Goal: Check status: Check status

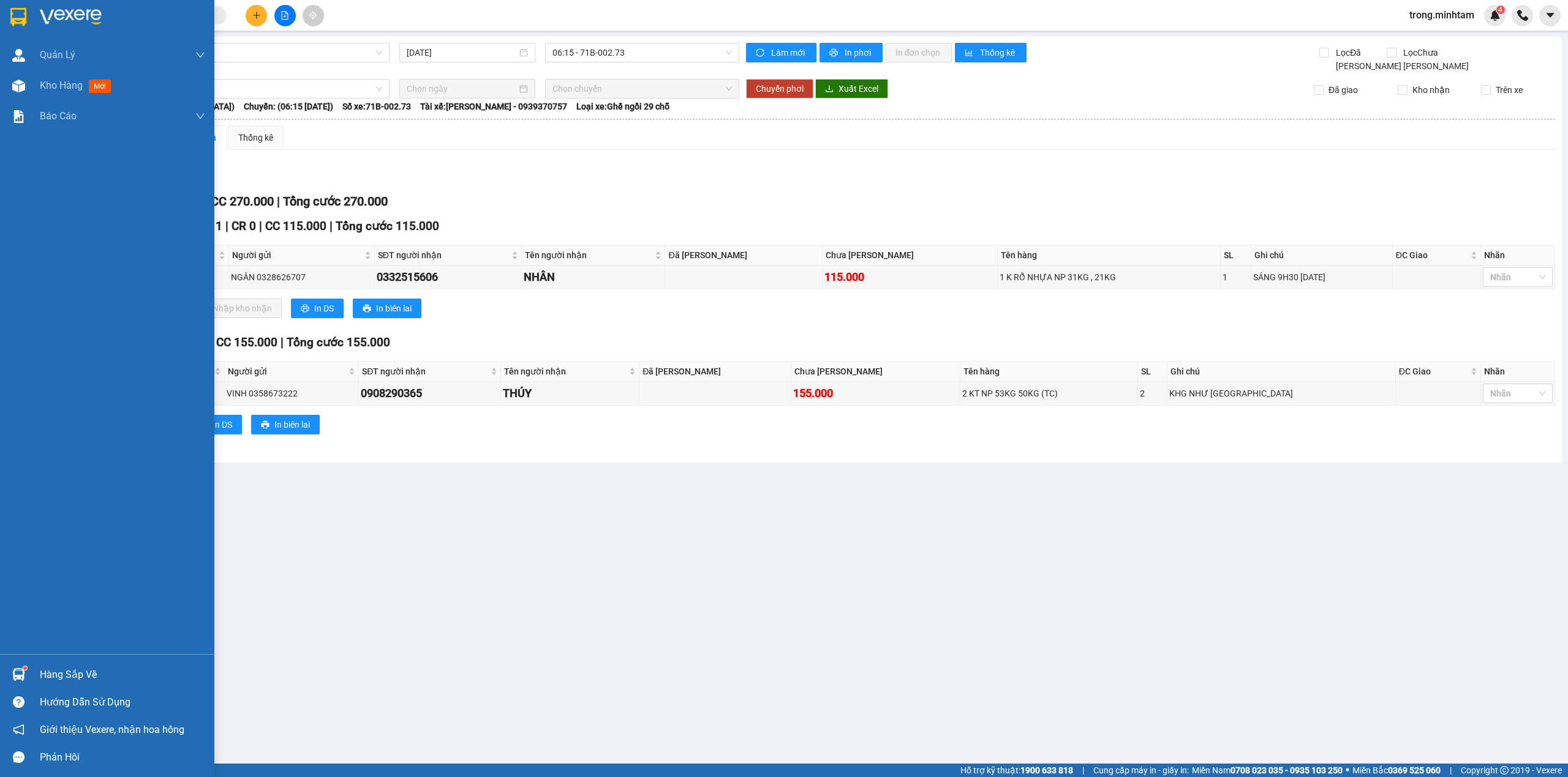
click at [84, 672] on div "Hàng sắp về" at bounding box center [122, 675] width 165 height 19
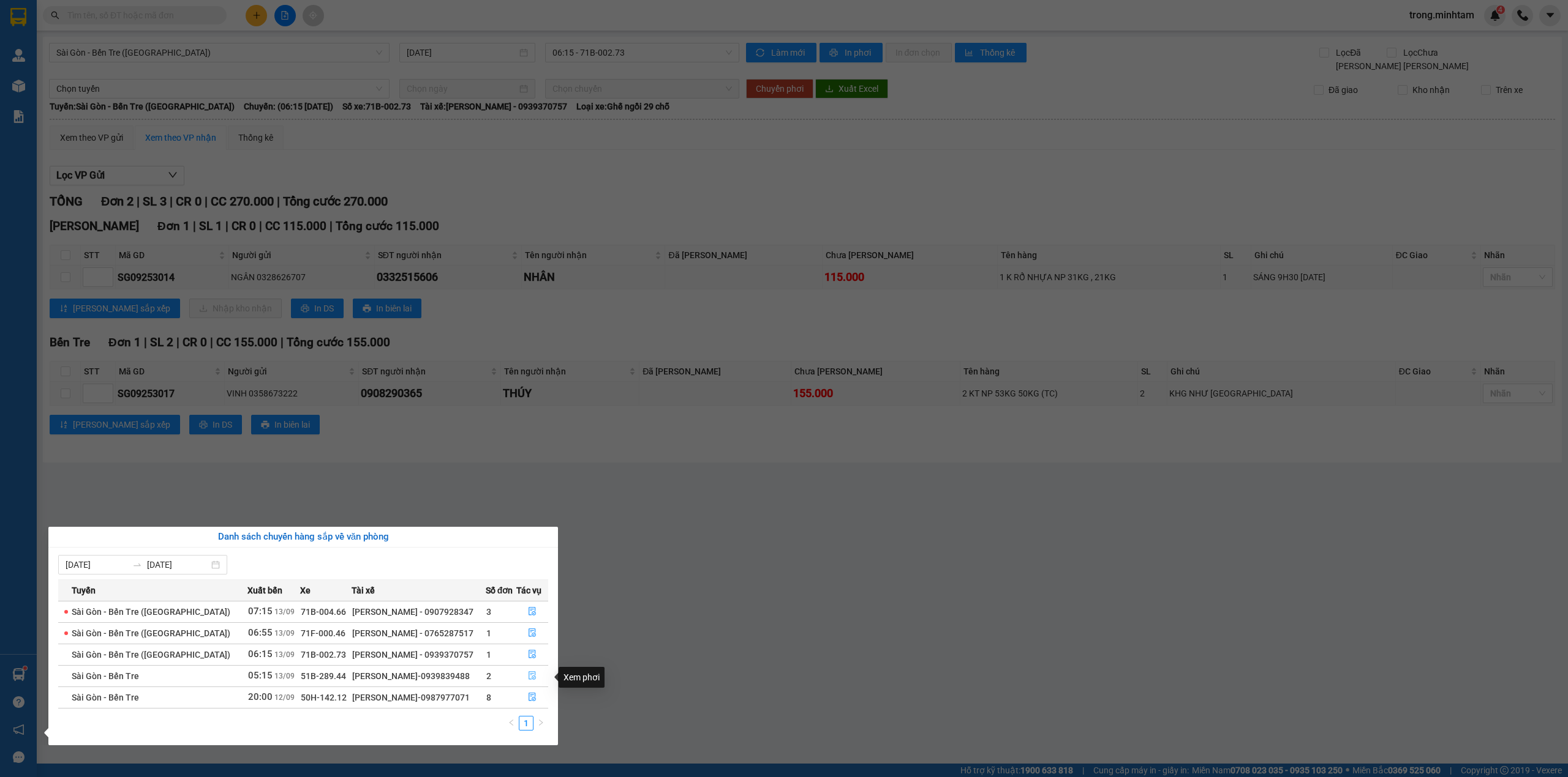
click at [528, 679] on icon "file-done" at bounding box center [532, 675] width 8 height 8
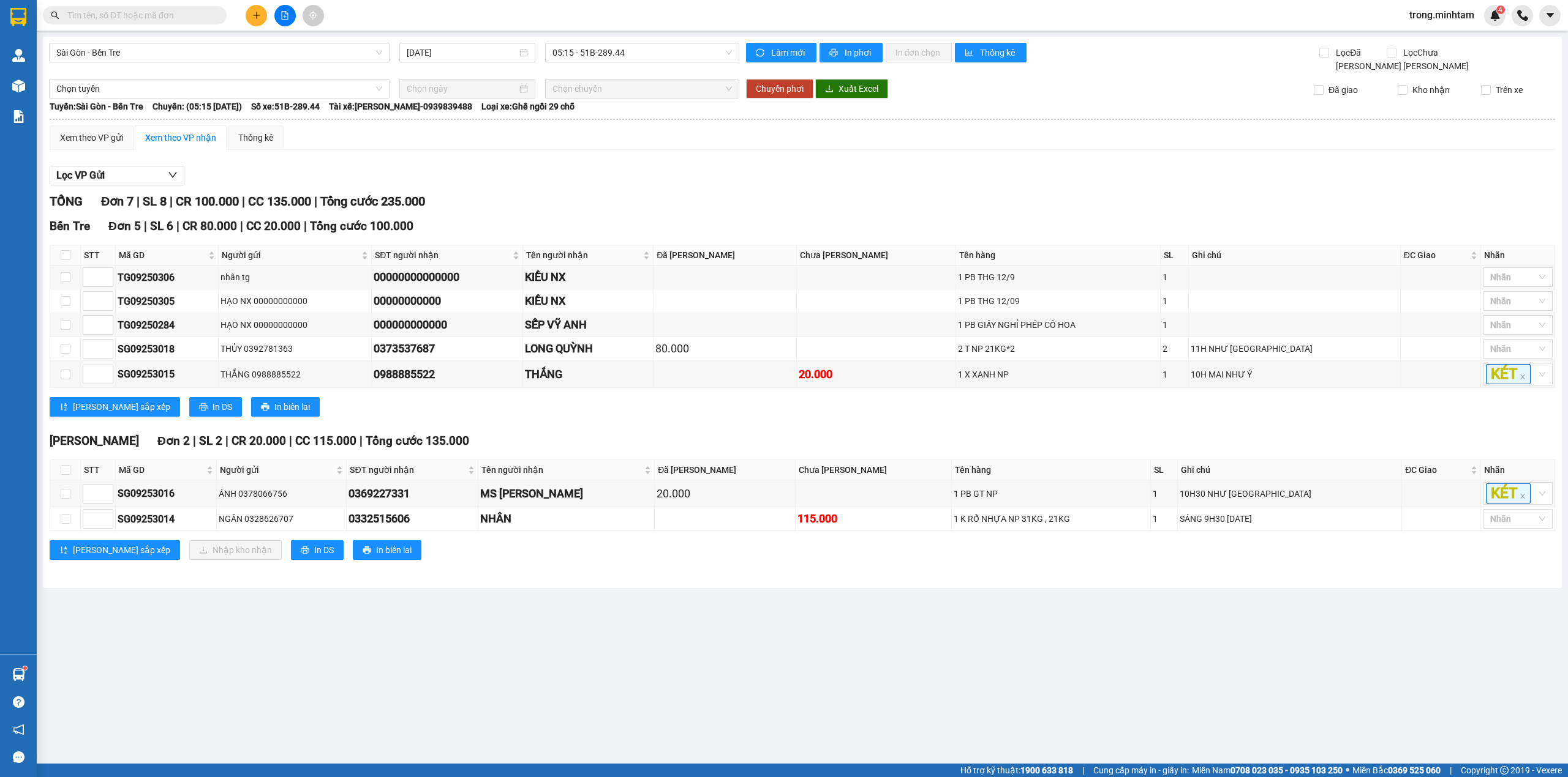
click at [101, 20] on input "text" at bounding box center [139, 15] width 145 height 13
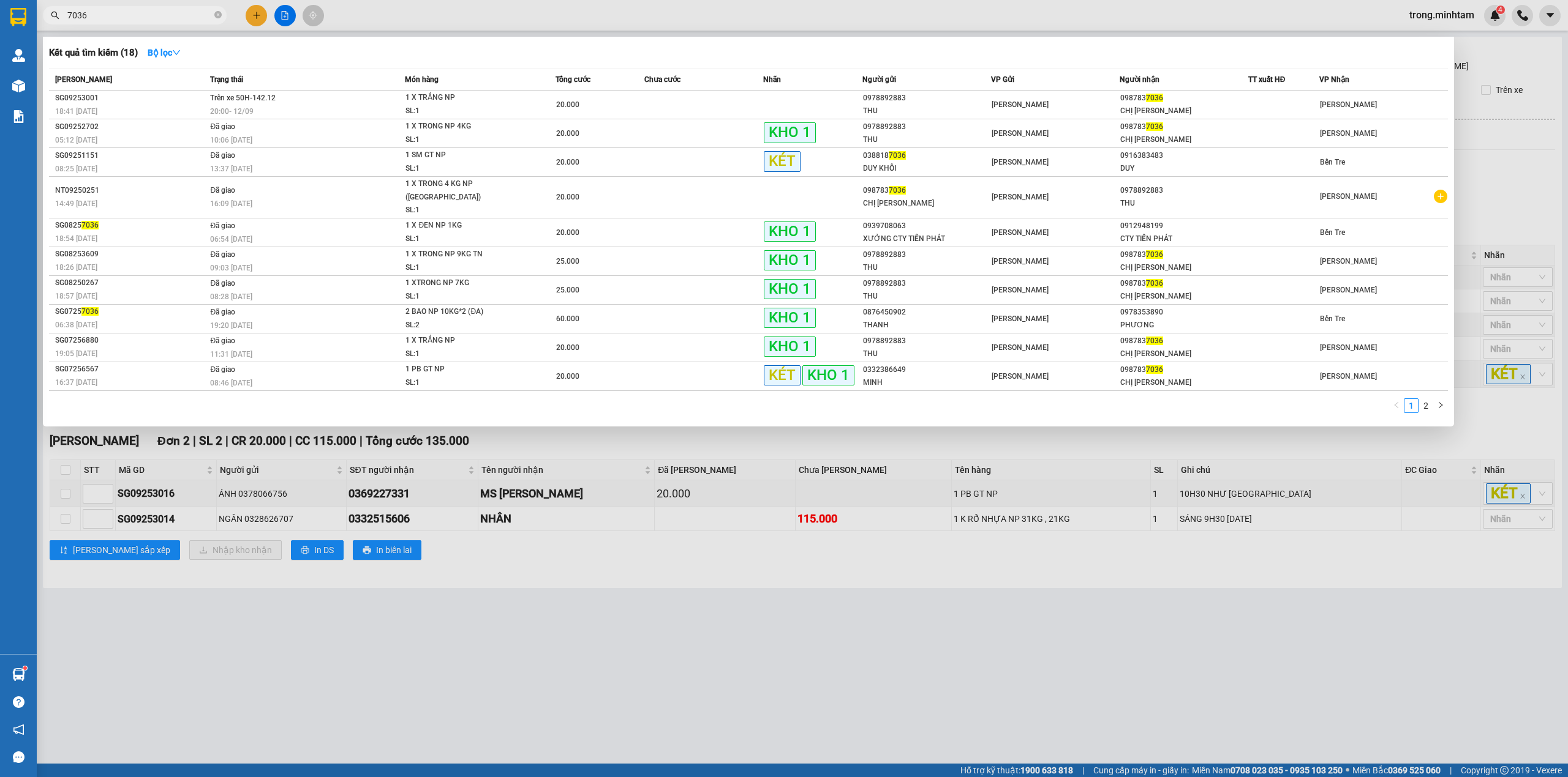
type input "7036"
click at [217, 16] on icon "close-circle" at bounding box center [218, 15] width 7 height 7
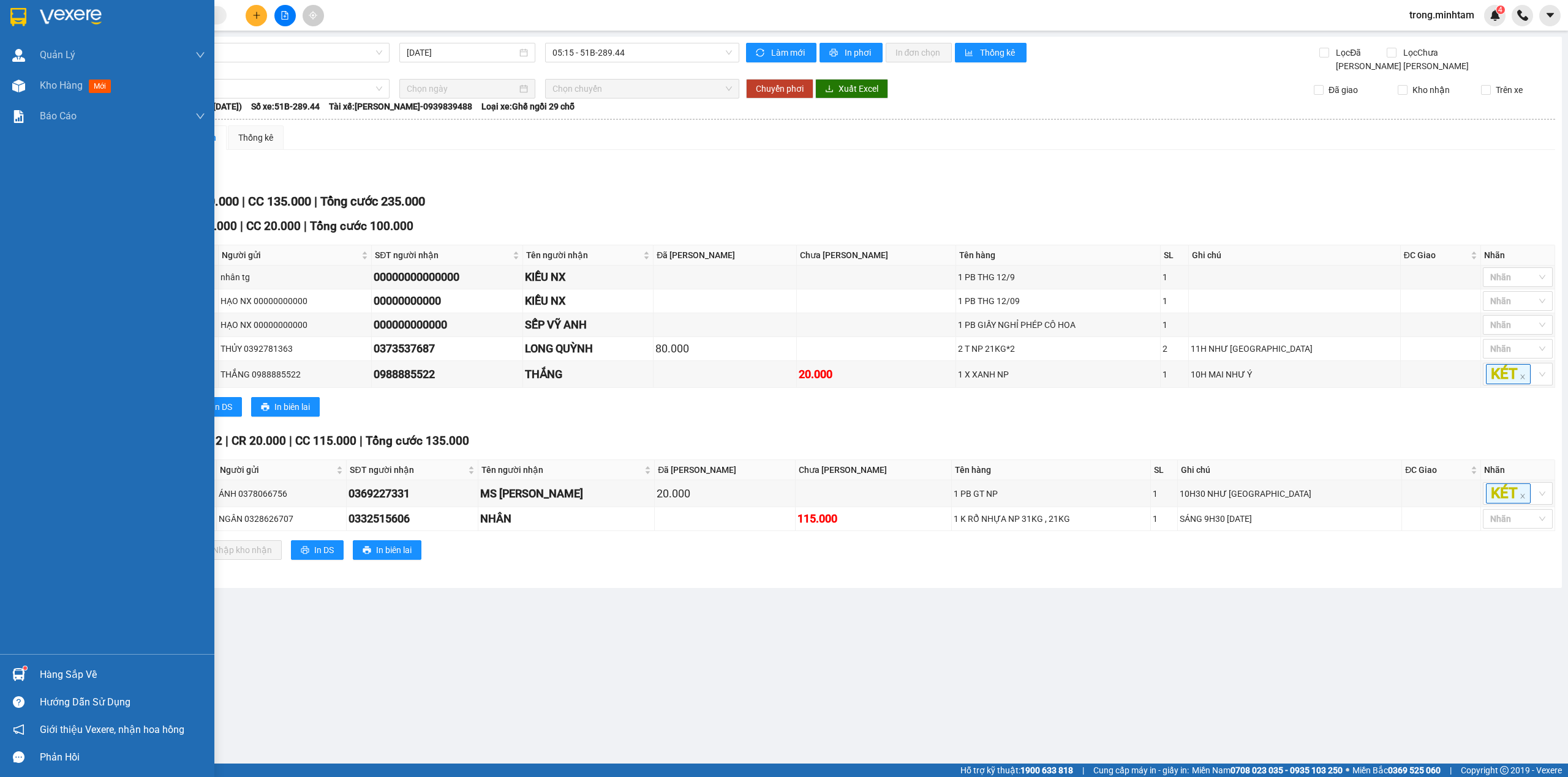
click at [54, 664] on div "Hàng sắp về" at bounding box center [107, 675] width 215 height 28
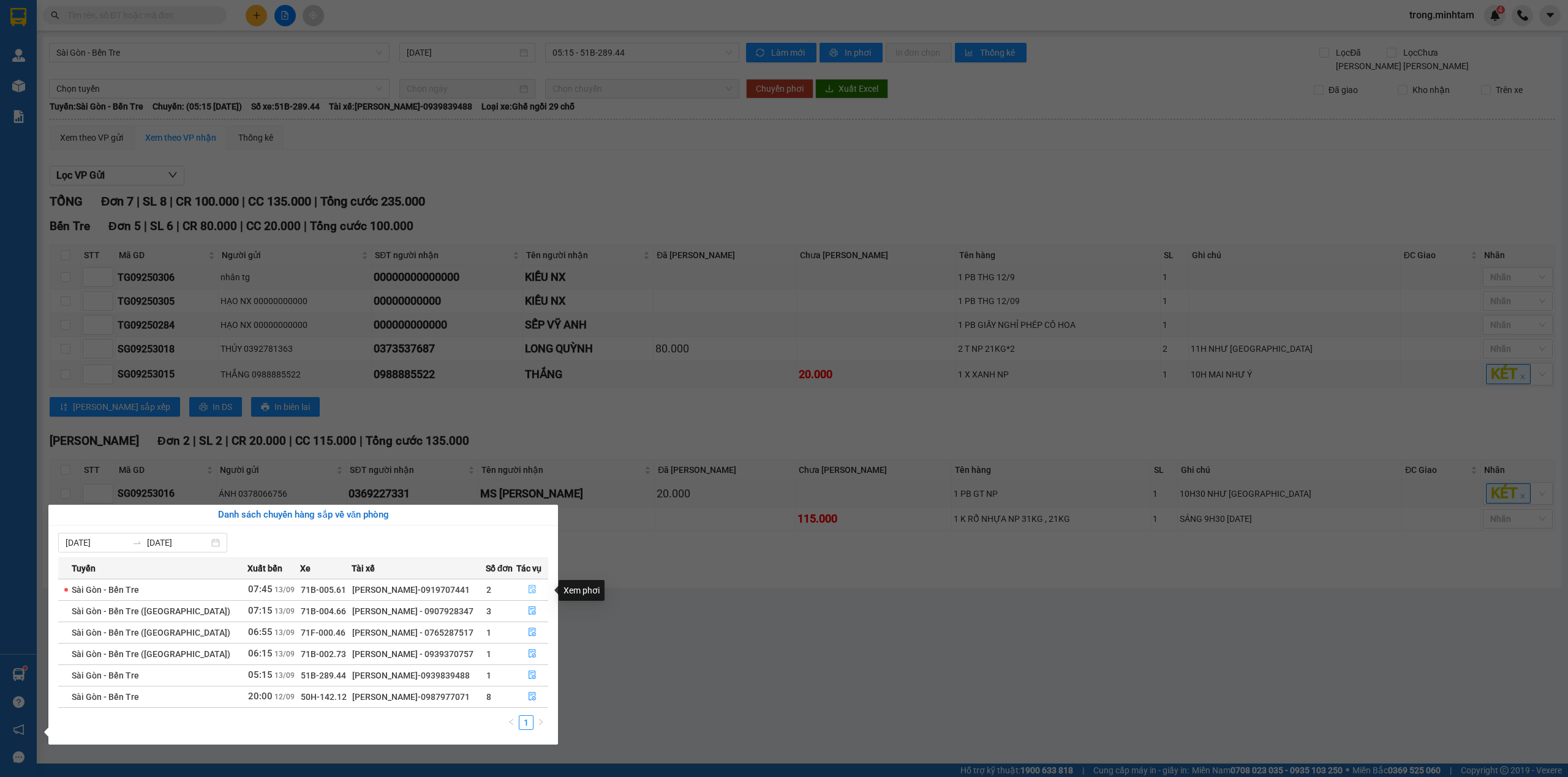
click at [530, 585] on button "button" at bounding box center [532, 590] width 31 height 20
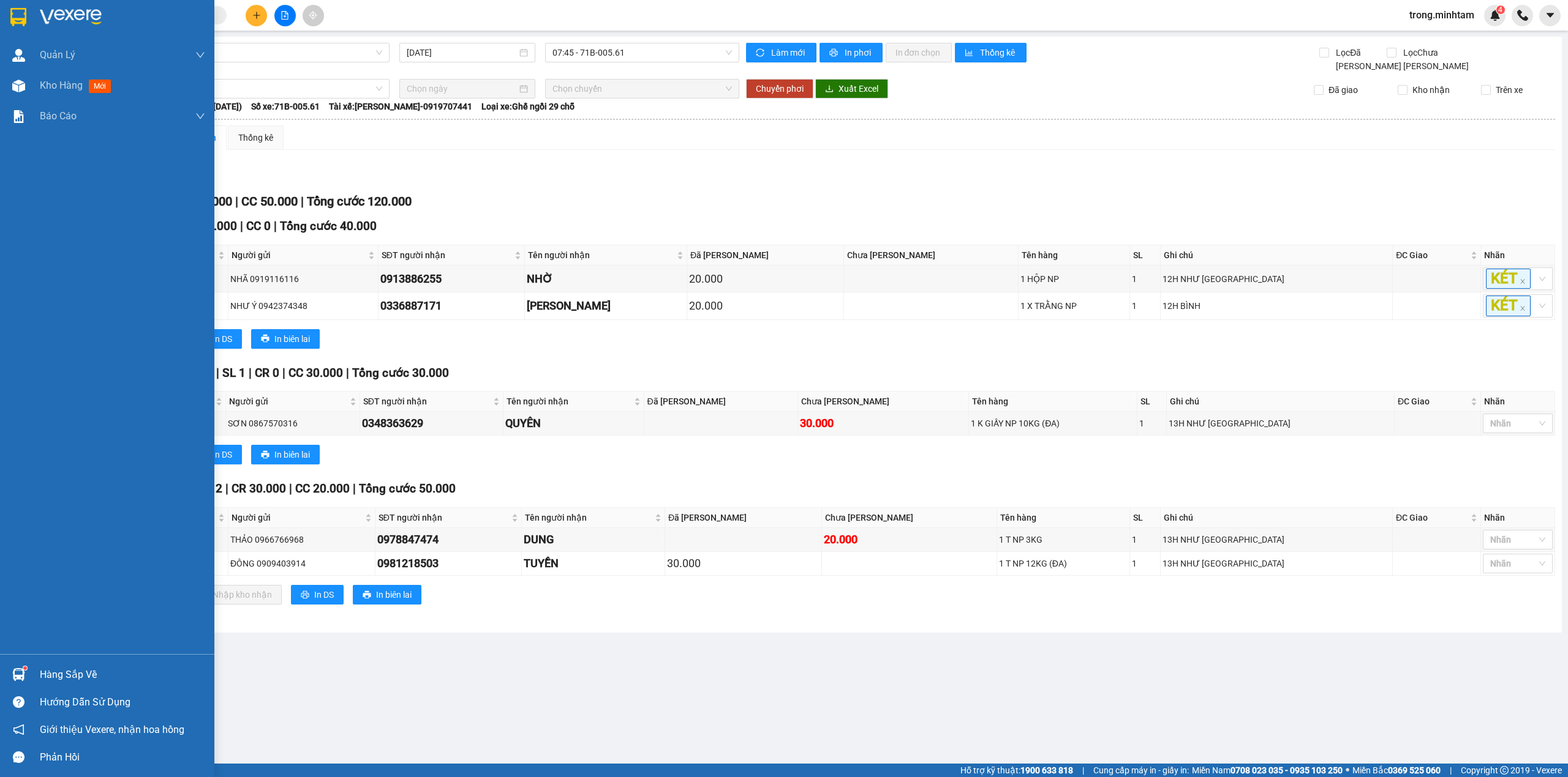
click at [72, 679] on div "Hàng sắp về" at bounding box center [122, 675] width 165 height 19
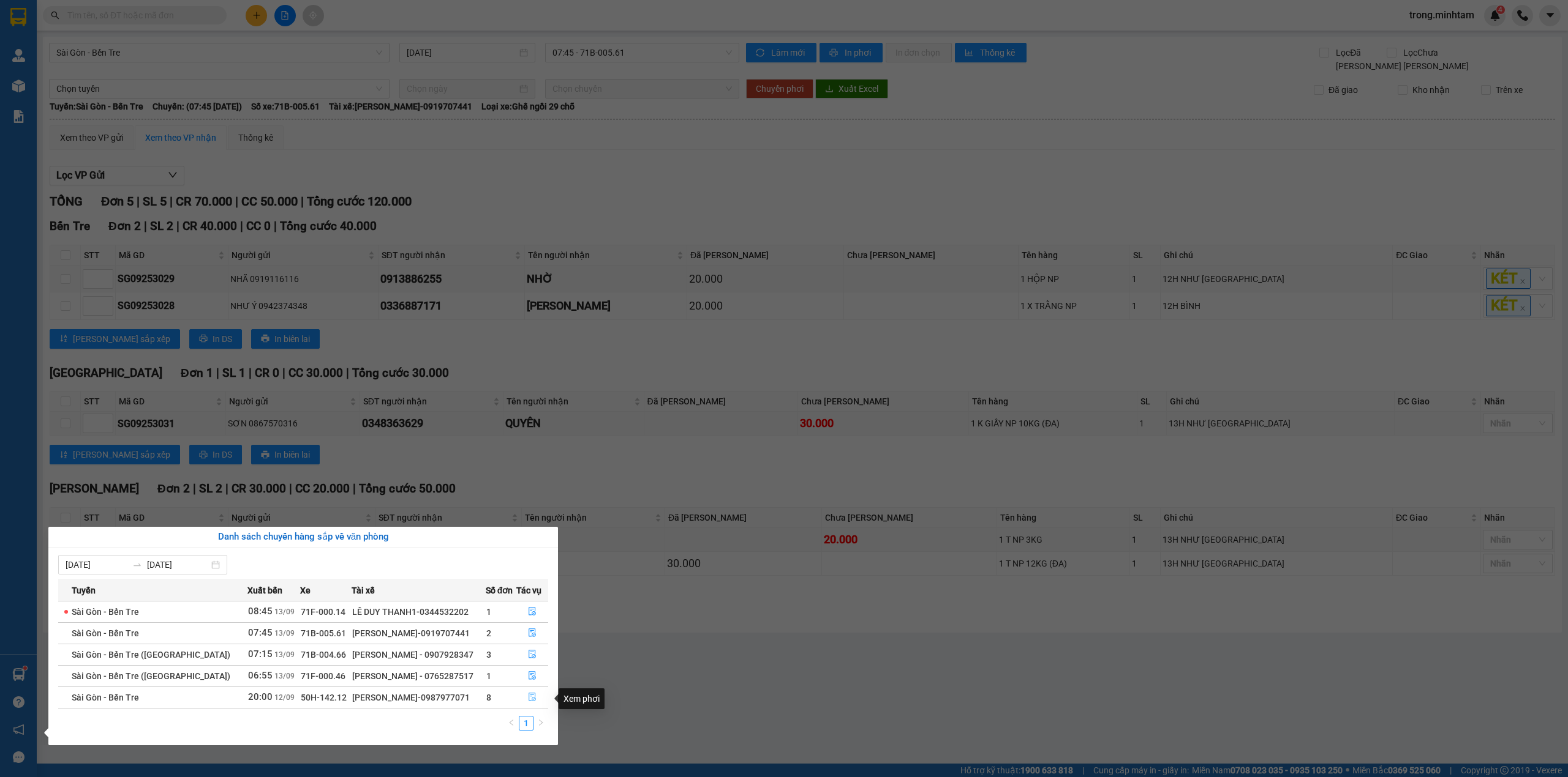
click at [537, 705] on button "button" at bounding box center [532, 697] width 31 height 20
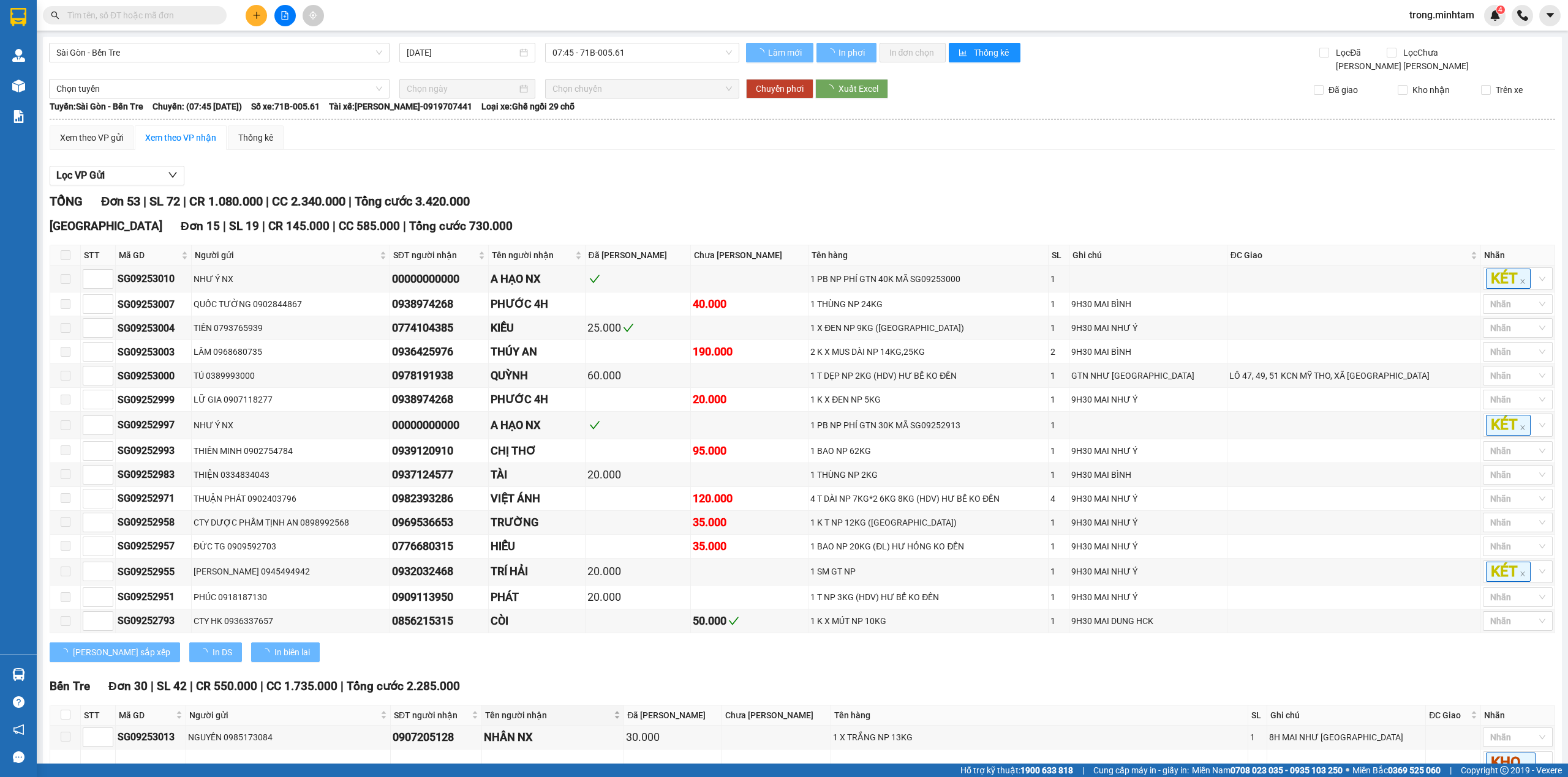
type input "[DATE]"
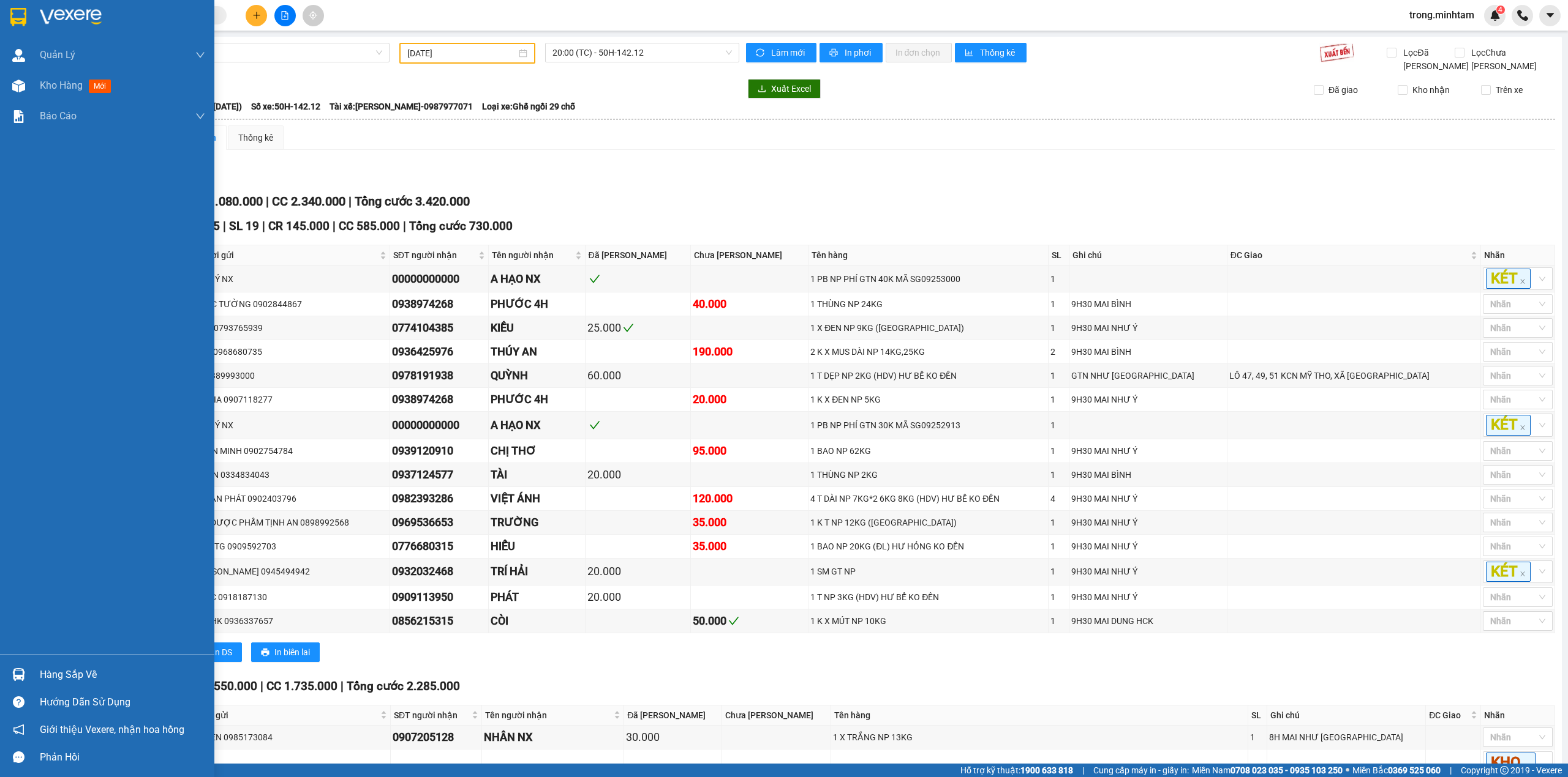
click at [60, 664] on div "Hàng sắp về" at bounding box center [107, 675] width 215 height 28
